Goal: Information Seeking & Learning: Learn about a topic

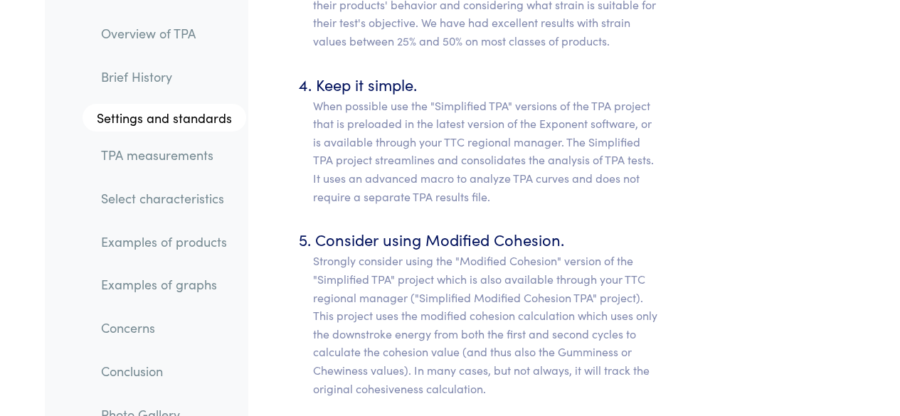
scroll to position [7864, 0]
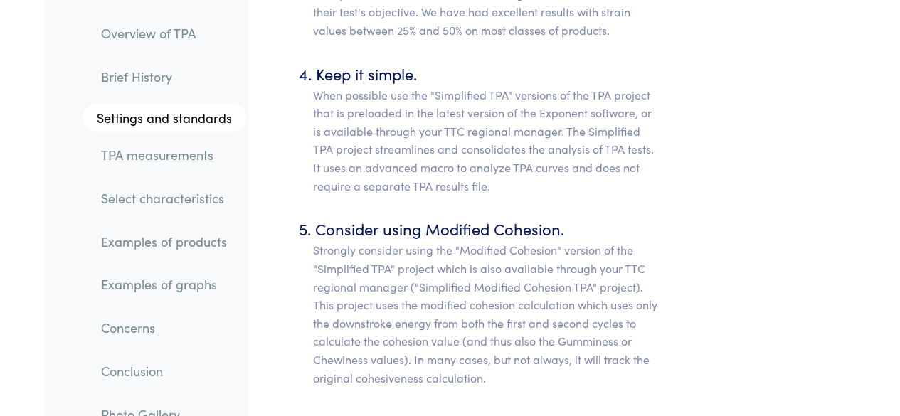
click at [178, 157] on link "TPA measurements" at bounding box center [168, 155] width 157 height 33
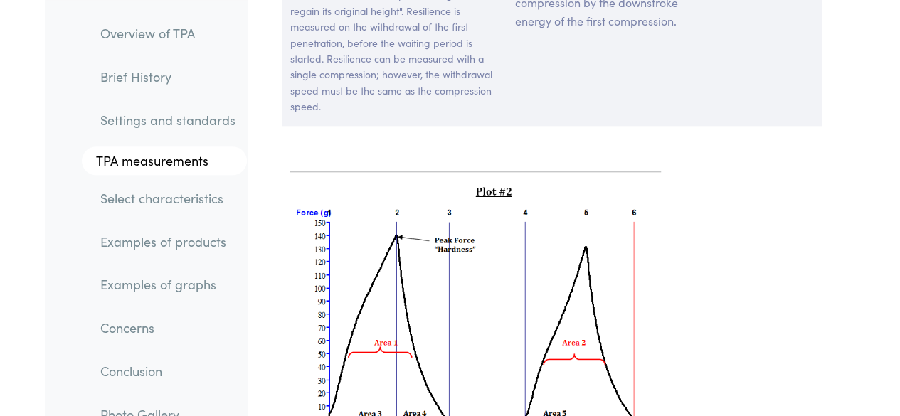
scroll to position [11501, 0]
click at [480, 192] on img at bounding box center [475, 324] width 371 height 285
click at [406, 182] on img at bounding box center [475, 324] width 371 height 285
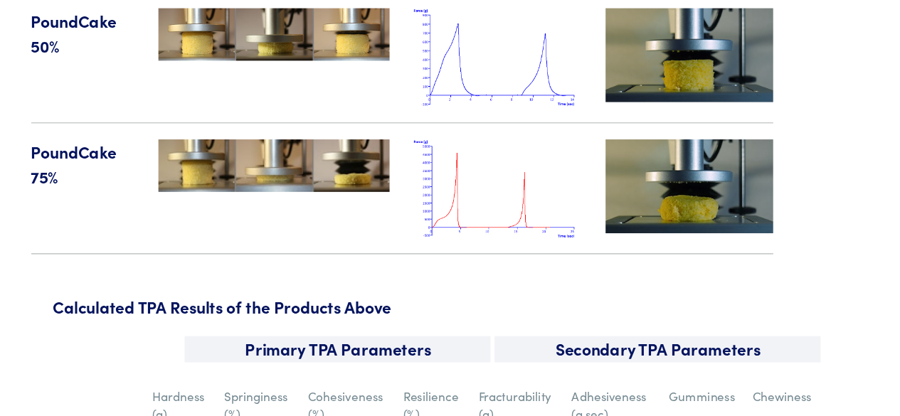
scroll to position [18462, 0]
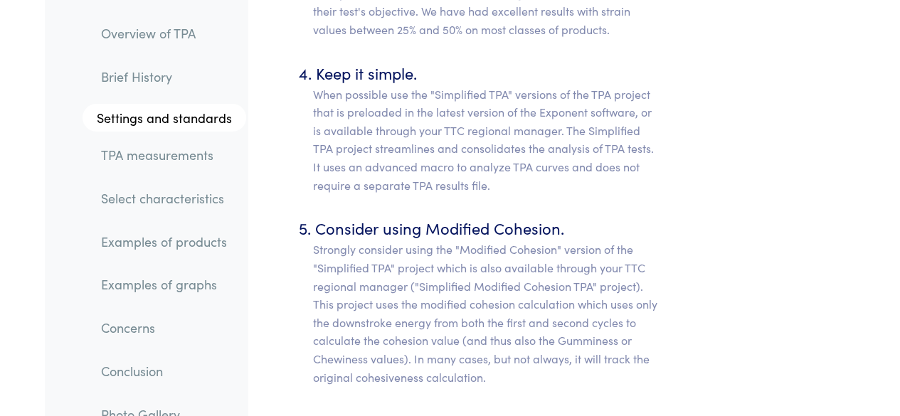
scroll to position [7864, 0]
